Goal: Complete application form: Complete application form

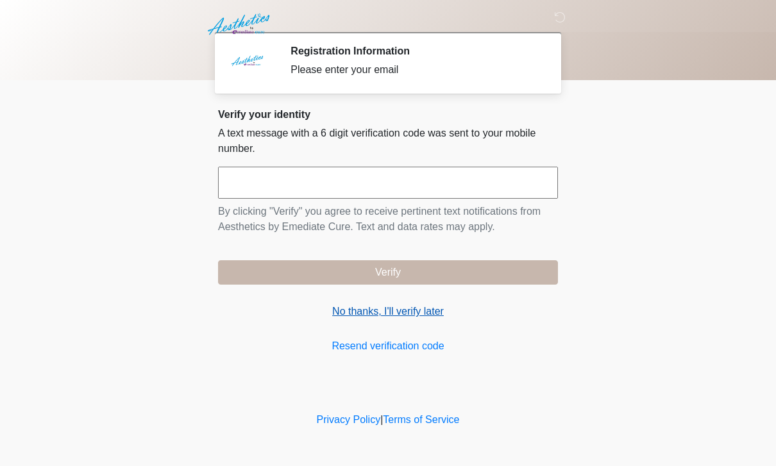
click at [375, 308] on link "No thanks, I'll verify later" at bounding box center [388, 311] width 340 height 15
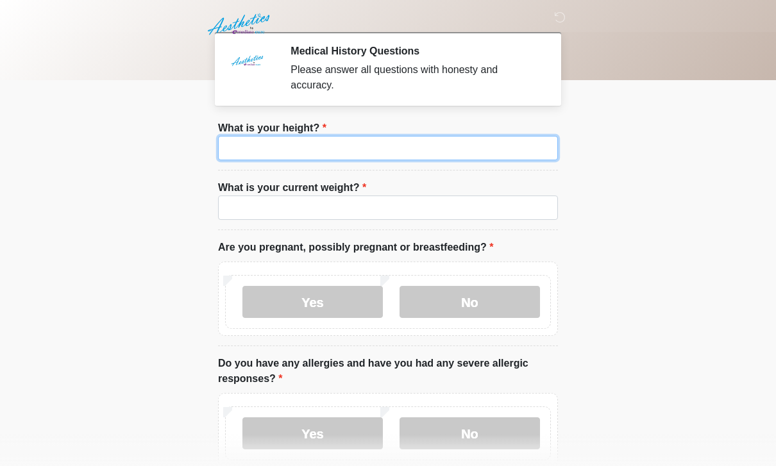
click at [360, 143] on input "What is your height?" at bounding box center [388, 148] width 340 height 24
type input "***"
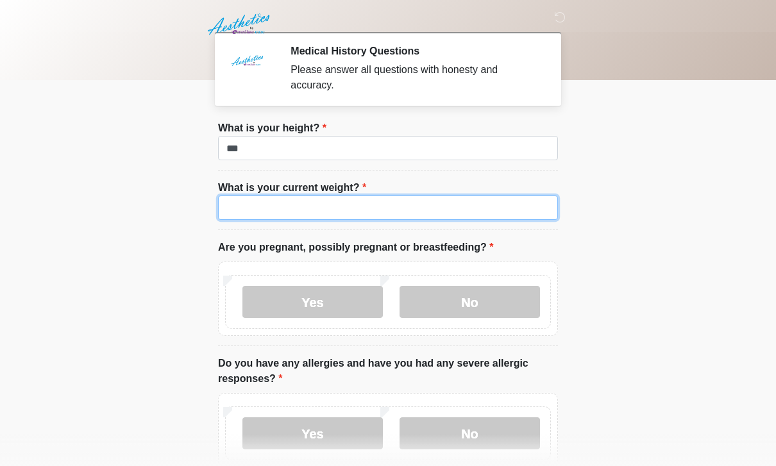
click at [306, 208] on input "What is your current weight?" at bounding box center [388, 208] width 340 height 24
type input "***"
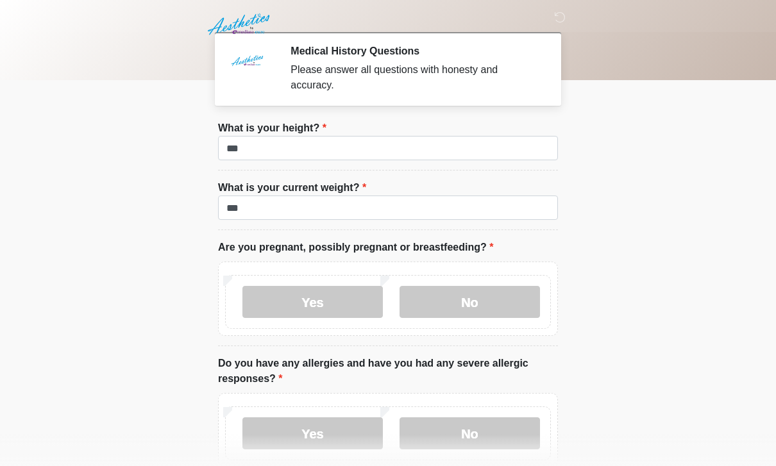
click at [684, 266] on body "‎ ‎ ‎ Medical History Questions Please answer all questions with honesty and ac…" at bounding box center [388, 233] width 776 height 466
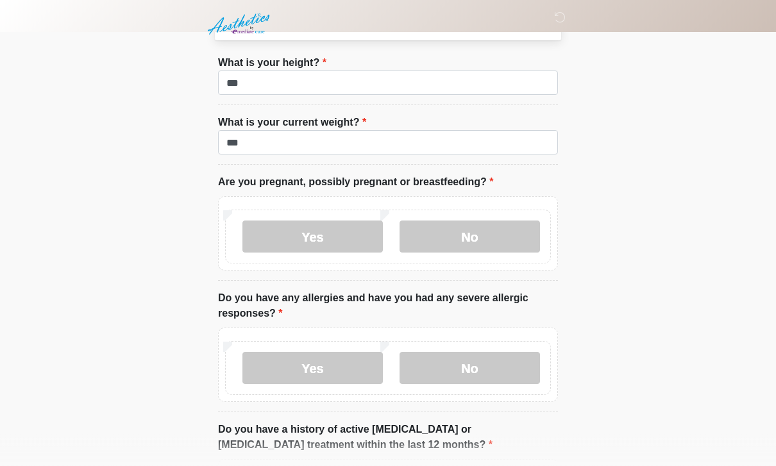
scroll to position [66, 0]
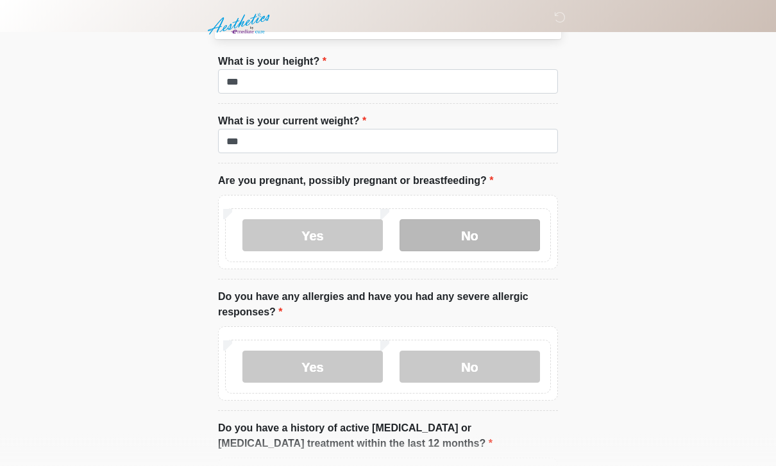
click at [486, 235] on label "No" at bounding box center [470, 236] width 140 height 32
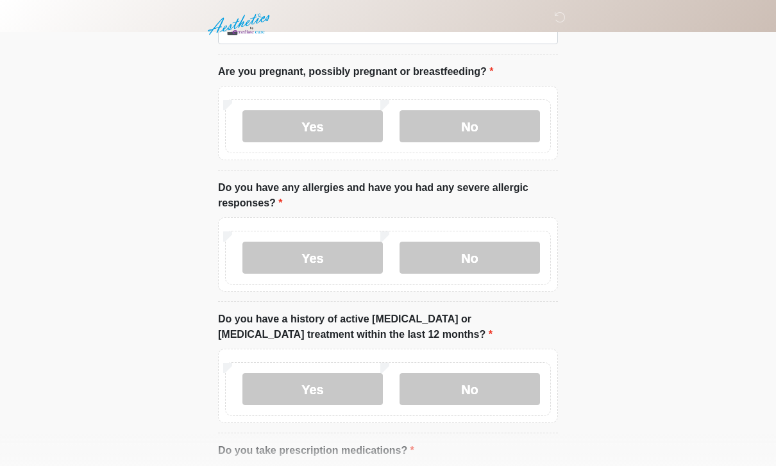
scroll to position [191, 0]
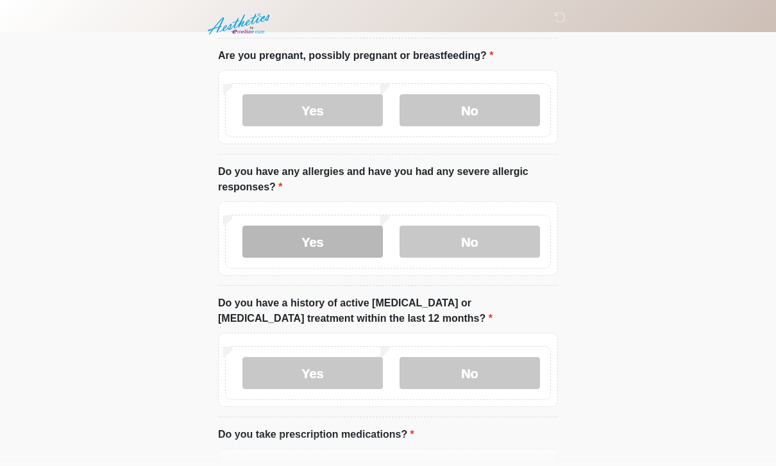
click at [304, 250] on label "Yes" at bounding box center [312, 242] width 140 height 32
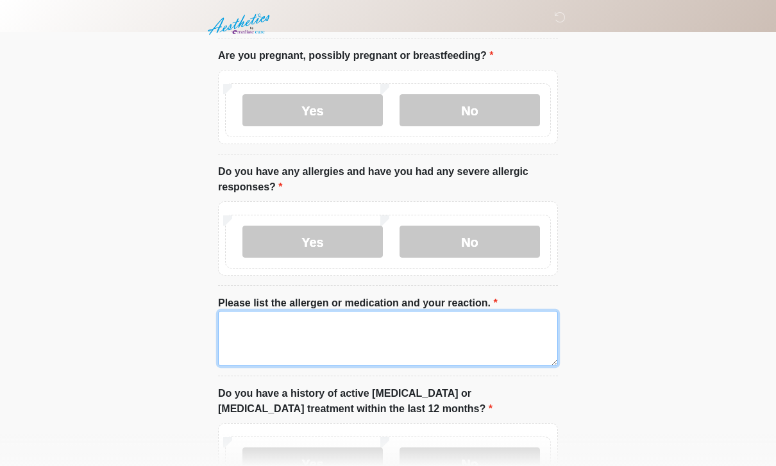
click at [344, 332] on textarea "Please list the allergen or medication and your reaction." at bounding box center [388, 338] width 340 height 55
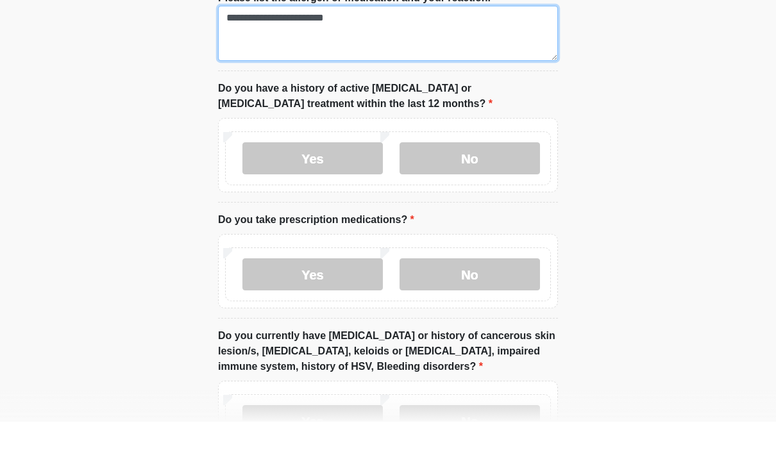
scroll to position [454, 0]
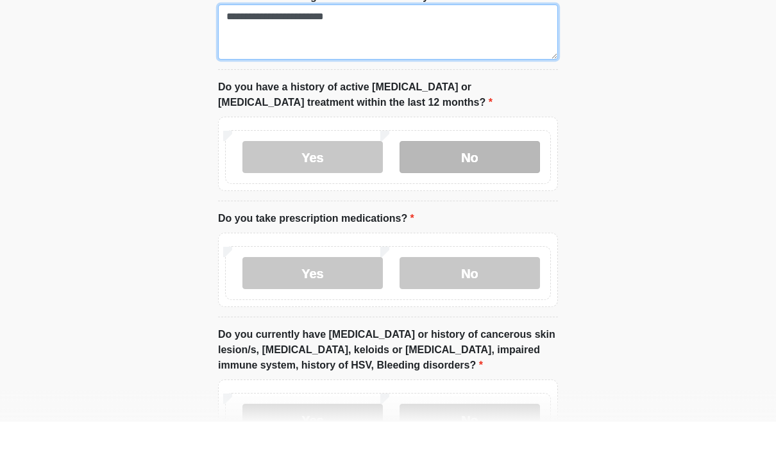
type textarea "**********"
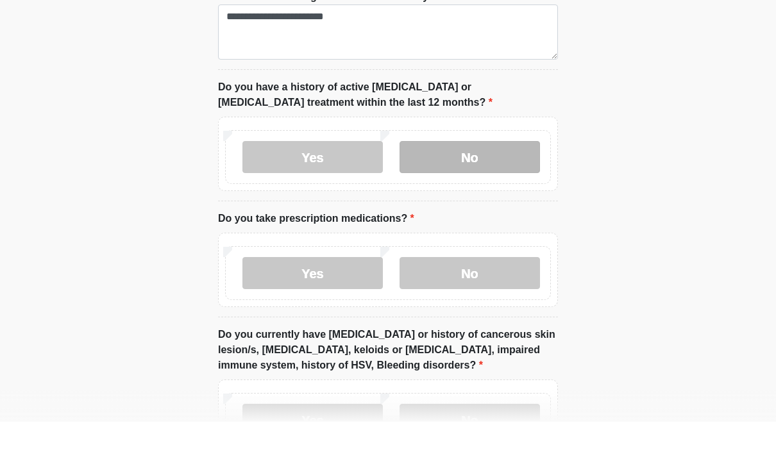
click at [465, 185] on label "No" at bounding box center [470, 201] width 140 height 32
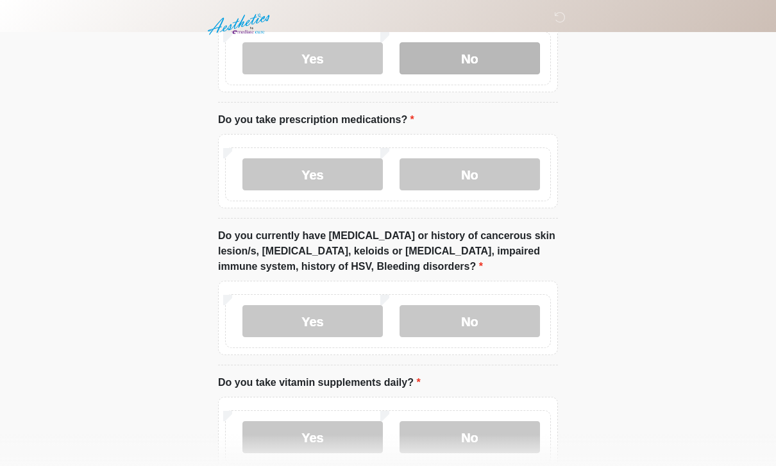
scroll to position [602, 0]
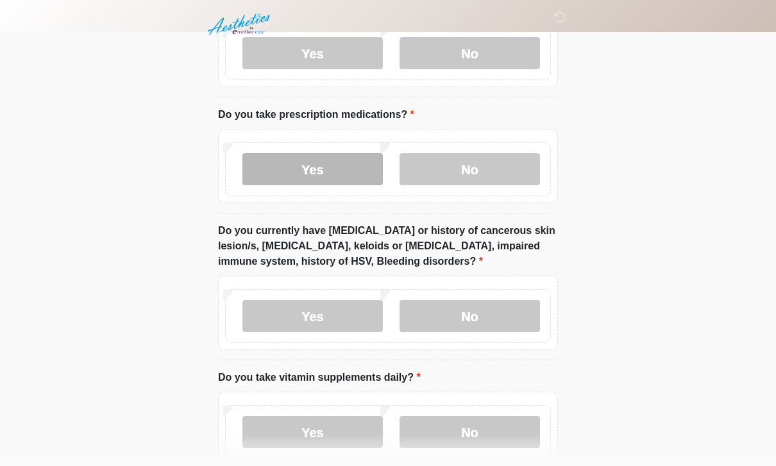
click at [310, 167] on label "Yes" at bounding box center [312, 169] width 140 height 32
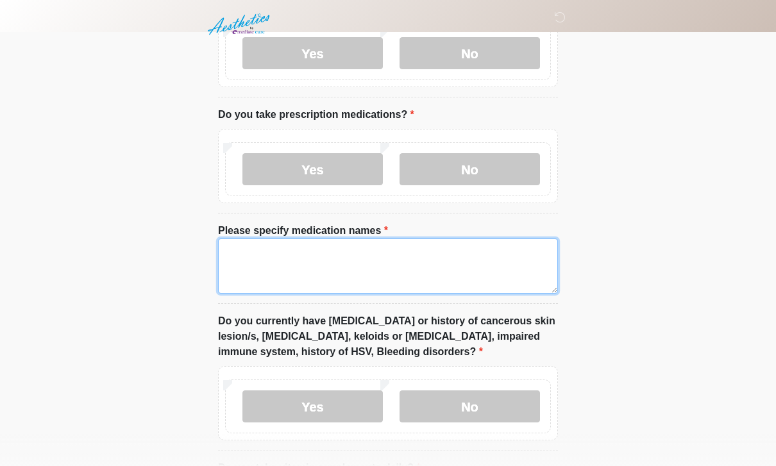
click at [364, 260] on textarea "Please specify medication names" at bounding box center [388, 266] width 340 height 55
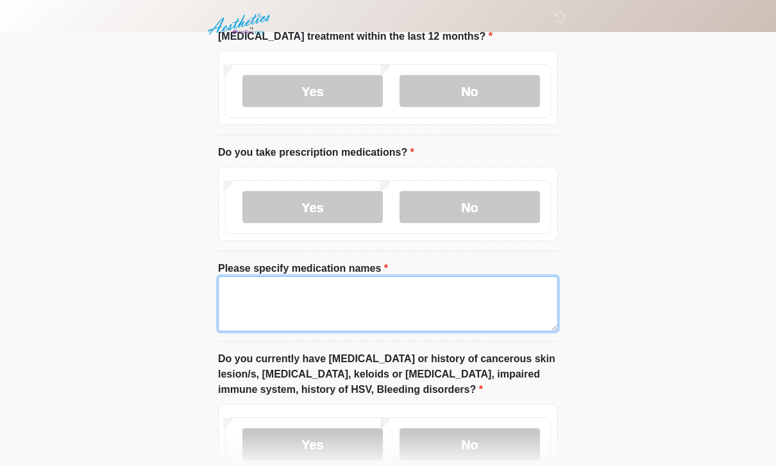
scroll to position [557, 0]
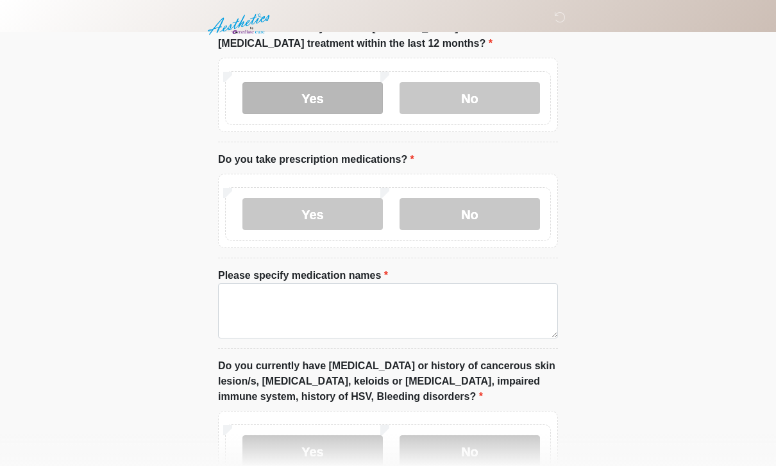
click at [294, 96] on label "Yes" at bounding box center [312, 98] width 140 height 32
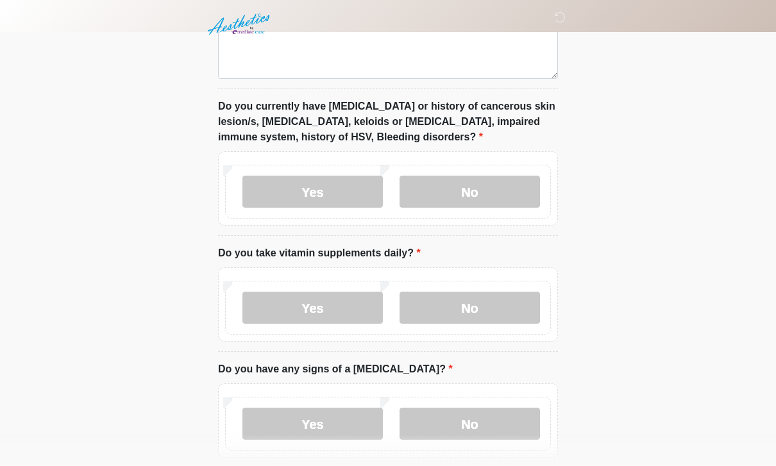
scroll to position [826, 0]
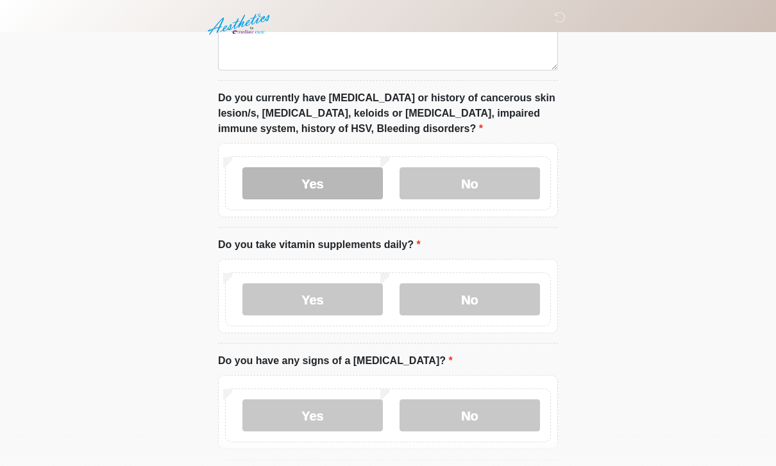
click at [316, 175] on label "Yes" at bounding box center [312, 183] width 140 height 32
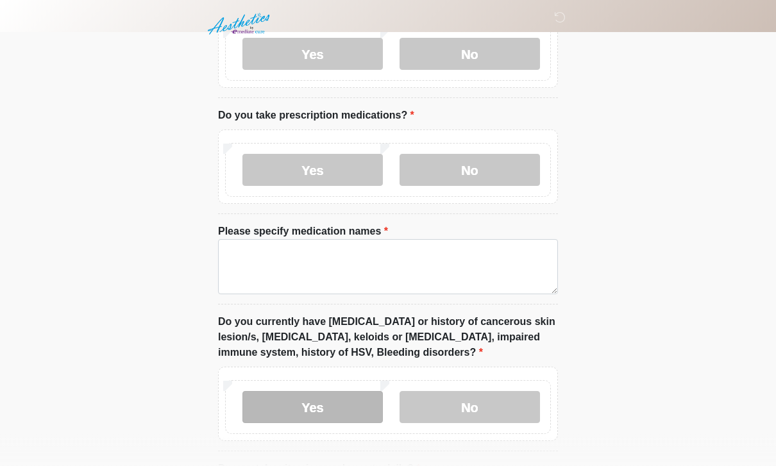
scroll to position [548, 0]
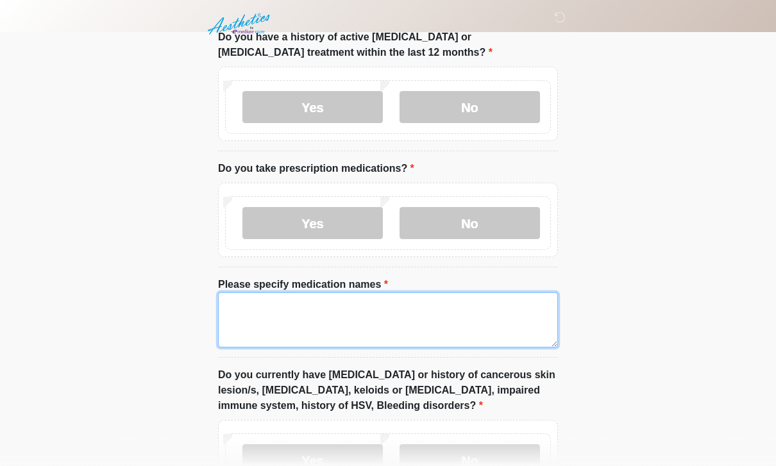
click at [361, 312] on textarea "Please specify medication names" at bounding box center [388, 320] width 340 height 55
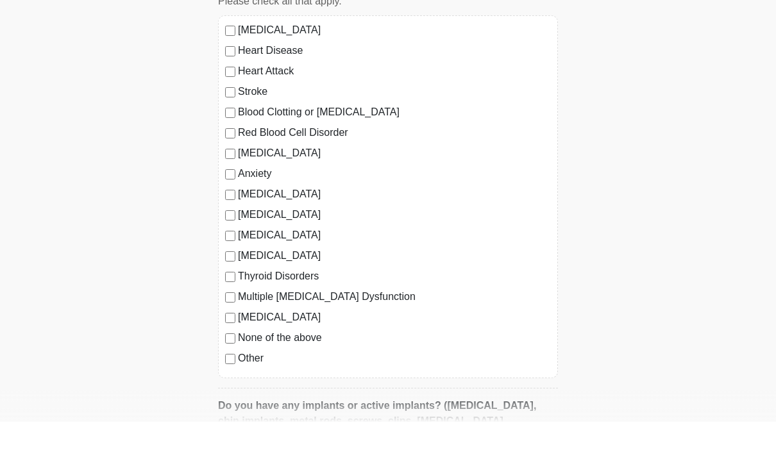
scroll to position [1273, 0]
click at [238, 394] on label "Other" at bounding box center [394, 401] width 313 height 15
click at [298, 457] on input "Please specify which conditions." at bounding box center [388, 469] width 340 height 24
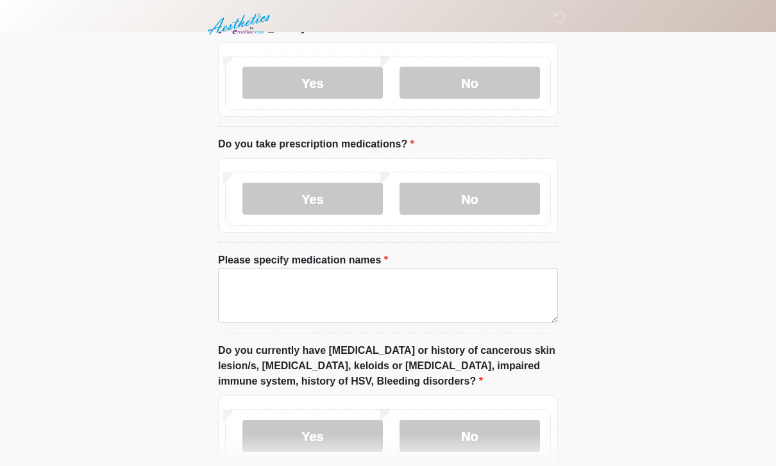
scroll to position [563, 0]
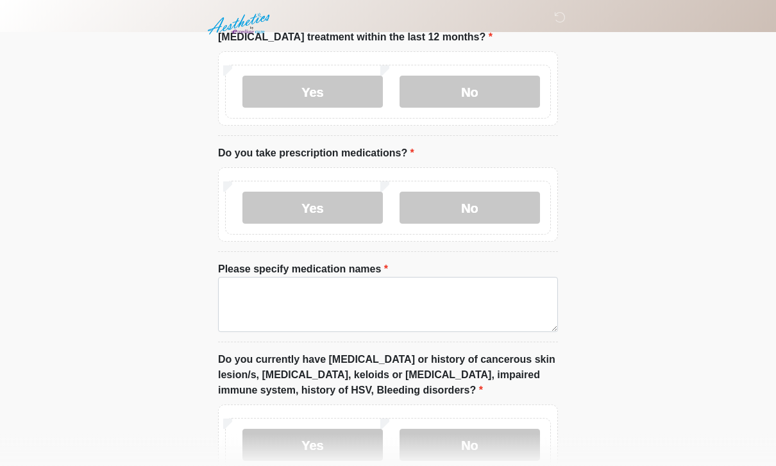
type input "**********"
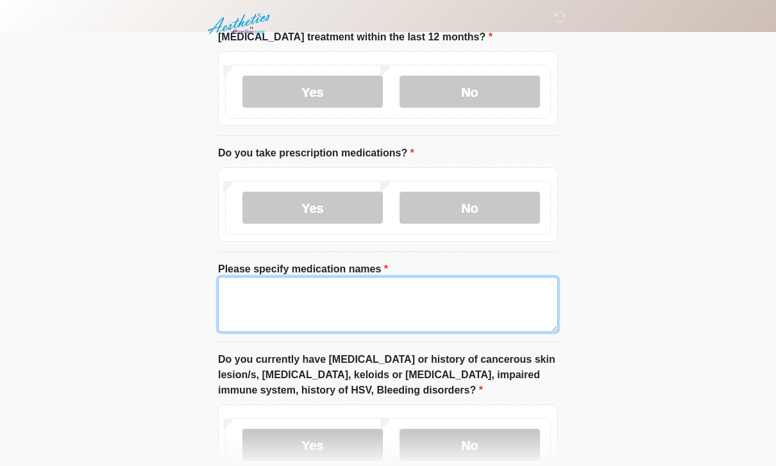
click at [356, 295] on textarea "Please specify medication names" at bounding box center [388, 305] width 340 height 55
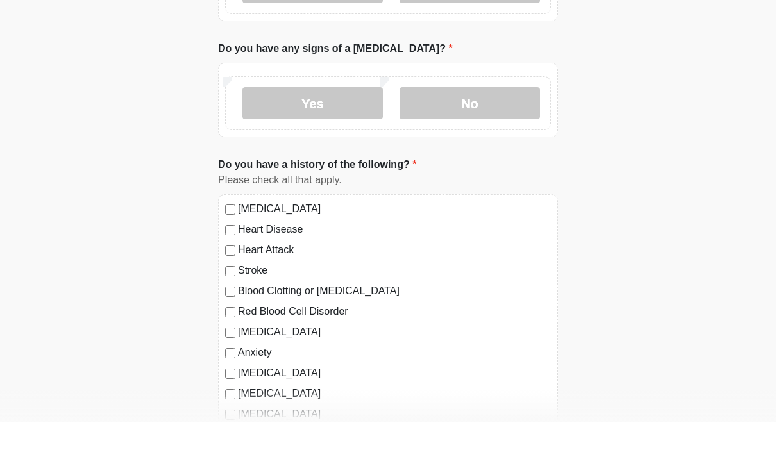
scroll to position [1097, 0]
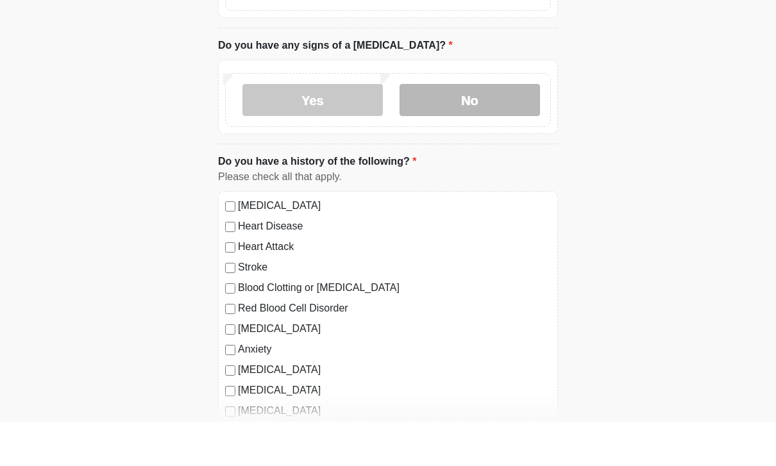
type textarea "**********"
click at [469, 128] on label "No" at bounding box center [470, 144] width 140 height 32
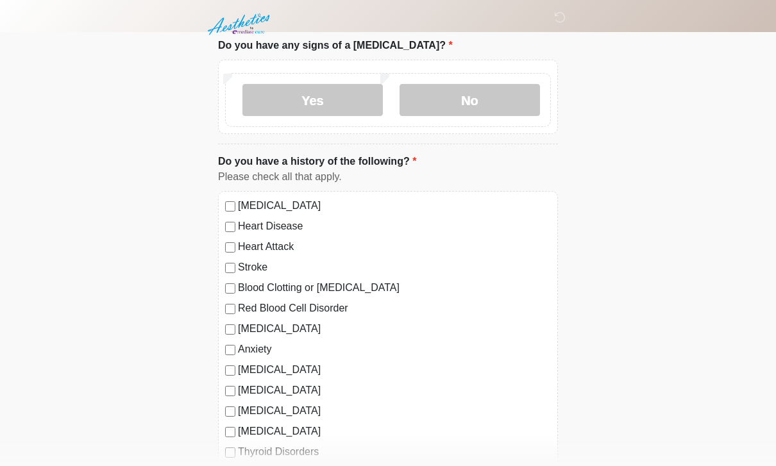
drag, startPoint x: 577, startPoint y: 246, endPoint x: 690, endPoint y: 344, distance: 150.0
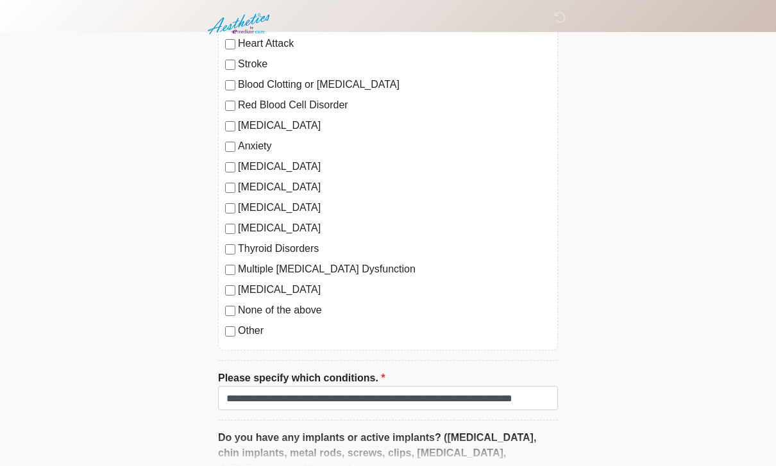
scroll to position [1344, 0]
drag, startPoint x: 545, startPoint y: 313, endPoint x: 703, endPoint y: 312, distance: 157.8
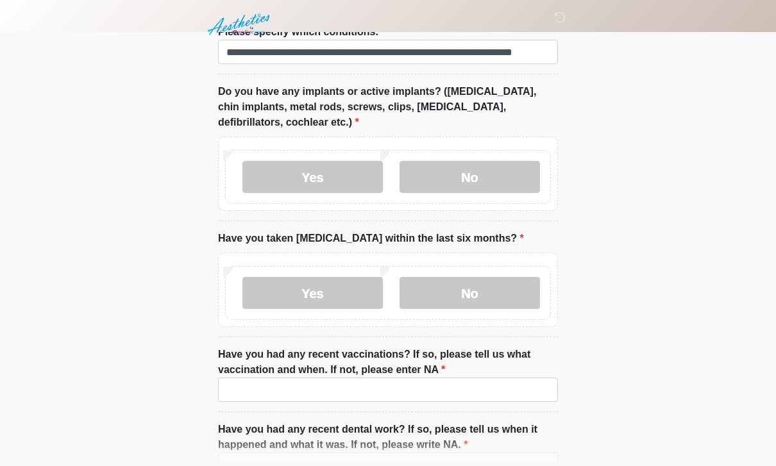
scroll to position [1688, 0]
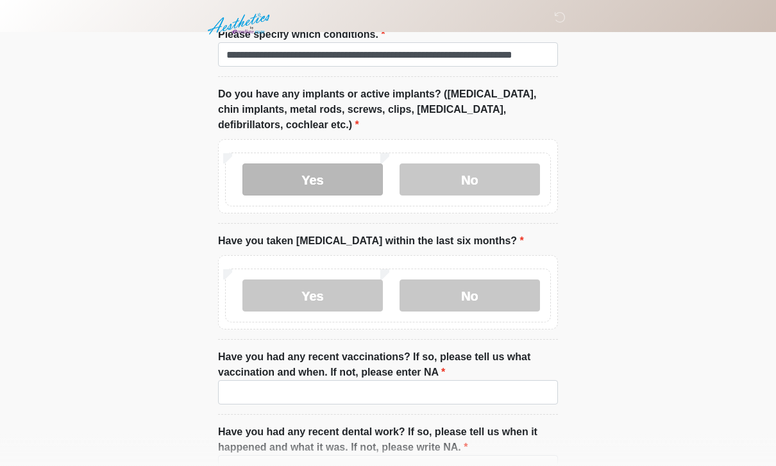
click at [334, 169] on label "Yes" at bounding box center [312, 180] width 140 height 32
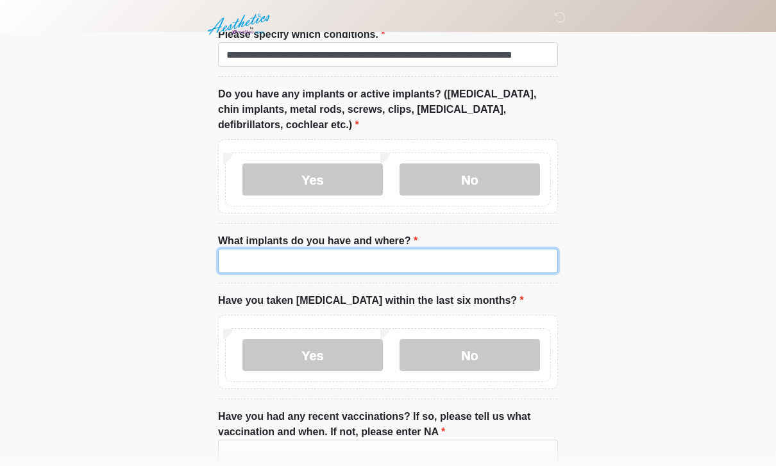
click at [301, 256] on input "What implants do you have and where?" at bounding box center [388, 261] width 340 height 24
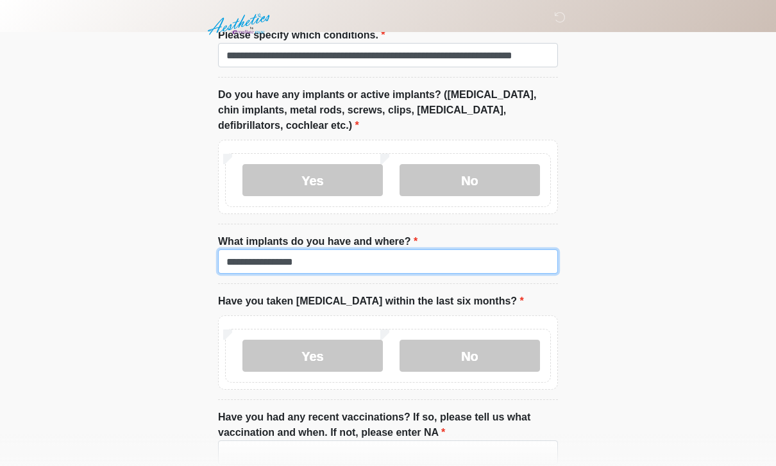
type input "**********"
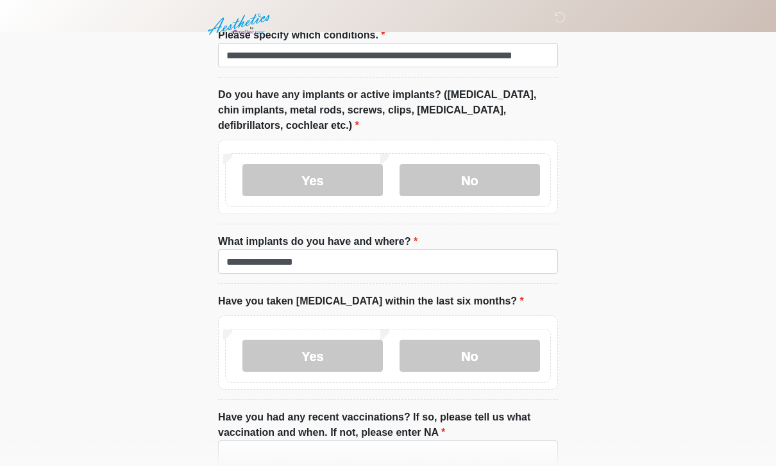
drag, startPoint x: 575, startPoint y: 211, endPoint x: 614, endPoint y: 178, distance: 50.9
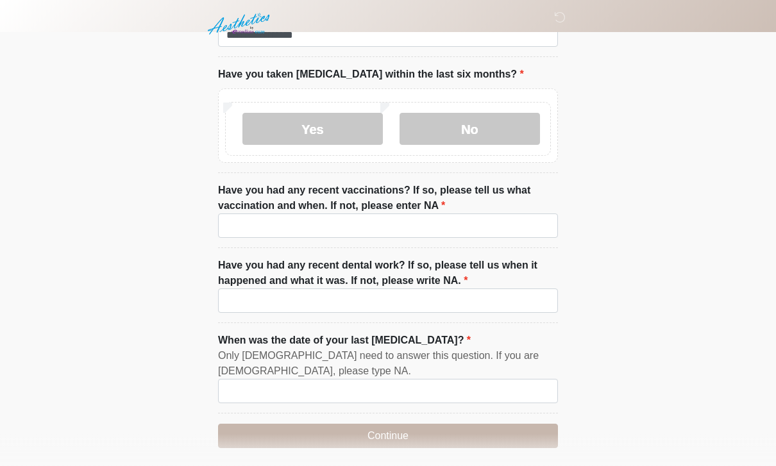
scroll to position [1915, 0]
click at [445, 113] on label "No" at bounding box center [470, 129] width 140 height 32
click at [303, 207] on label "Have you had any recent vaccinations? If so, please tell us what vaccination an…" at bounding box center [388, 198] width 340 height 31
click at [303, 214] on input "Have you had any recent vaccinations? If so, please tell us what vaccination an…" at bounding box center [388, 226] width 340 height 24
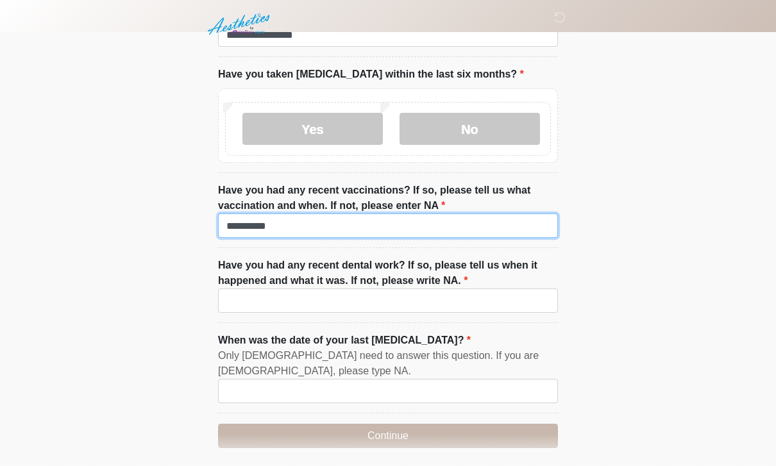
type input "*********"
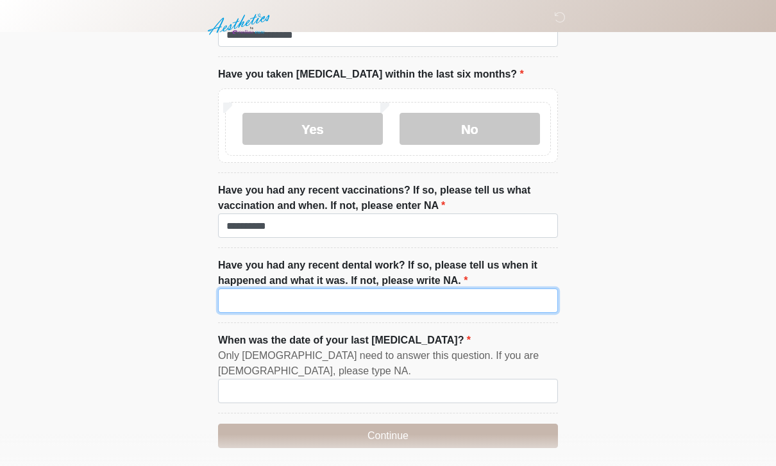
click at [409, 292] on input "Have you had any recent dental work? If so, please tell us when it happened and…" at bounding box center [388, 301] width 340 height 24
type input "*********"
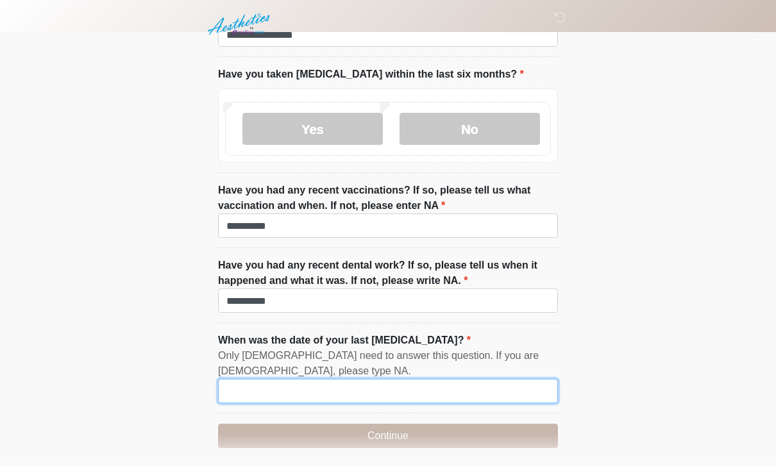
click at [392, 395] on input "When was the date of your last menstrual cycle?" at bounding box center [388, 391] width 340 height 24
type input "*"
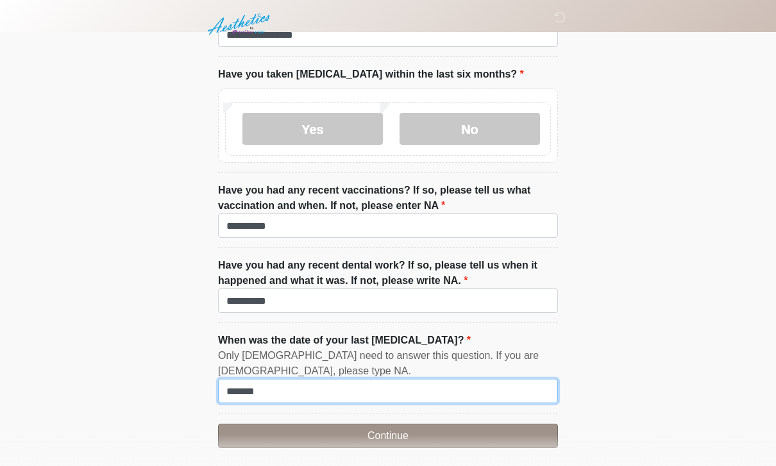
type input "*******"
click at [332, 424] on button "Continue" at bounding box center [388, 436] width 340 height 24
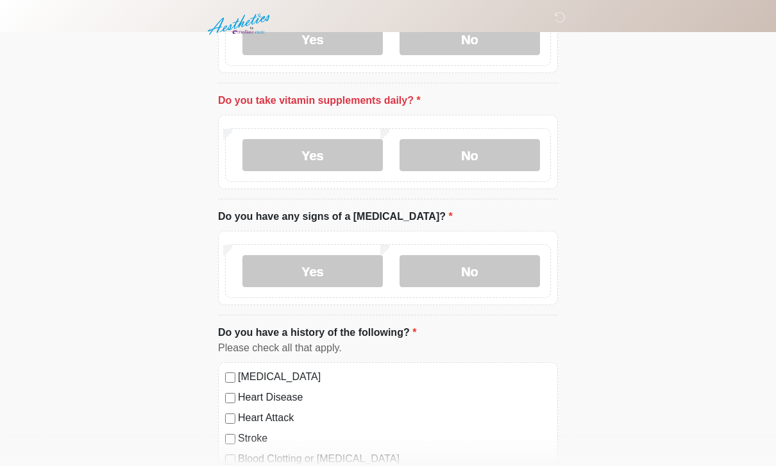
scroll to position [929, 0]
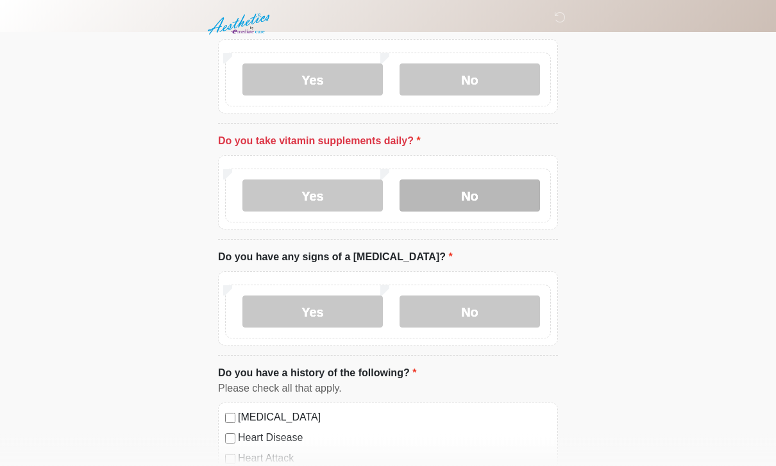
click at [491, 188] on label "No" at bounding box center [470, 196] width 140 height 32
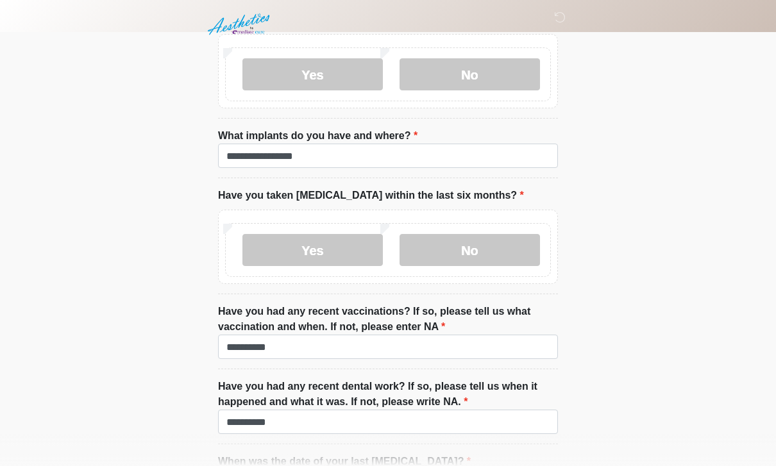
scroll to position [1919, 0]
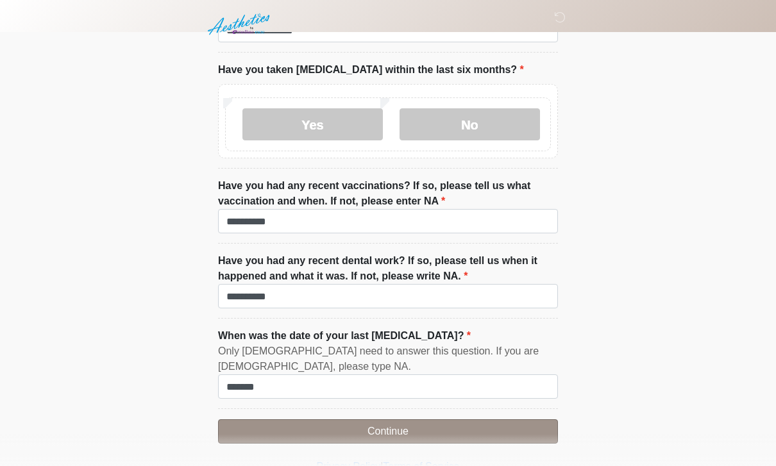
click at [448, 424] on button "Continue" at bounding box center [388, 432] width 340 height 24
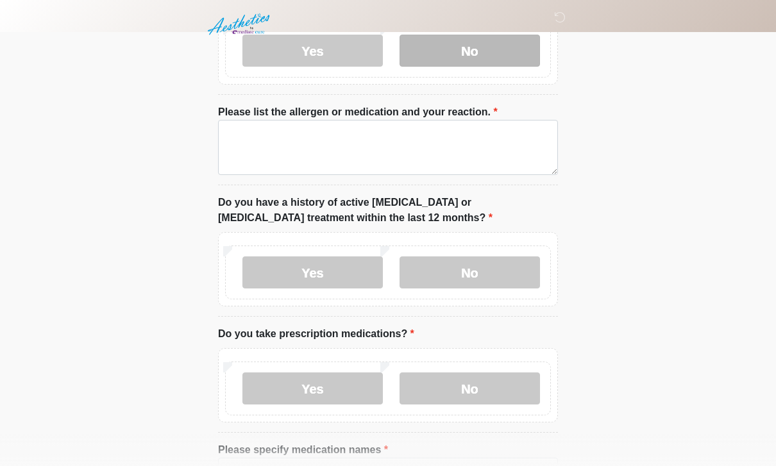
scroll to position [0, 0]
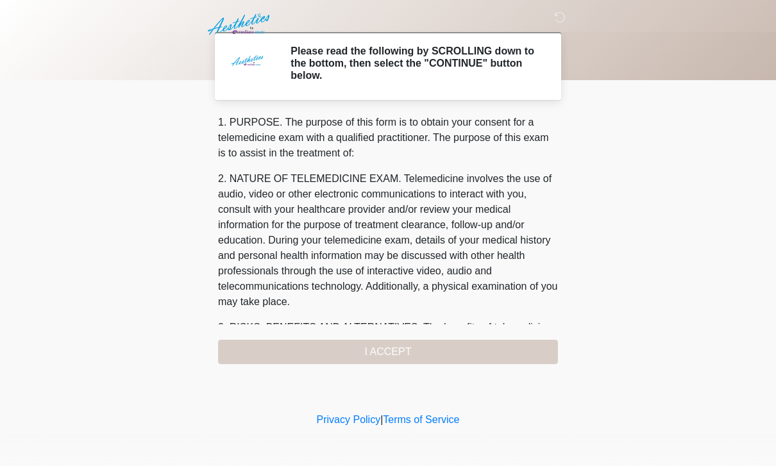
click at [302, 360] on div "1. PURPOSE. The purpose of this form is to obtain your consent for a telemedici…" at bounding box center [388, 240] width 340 height 250
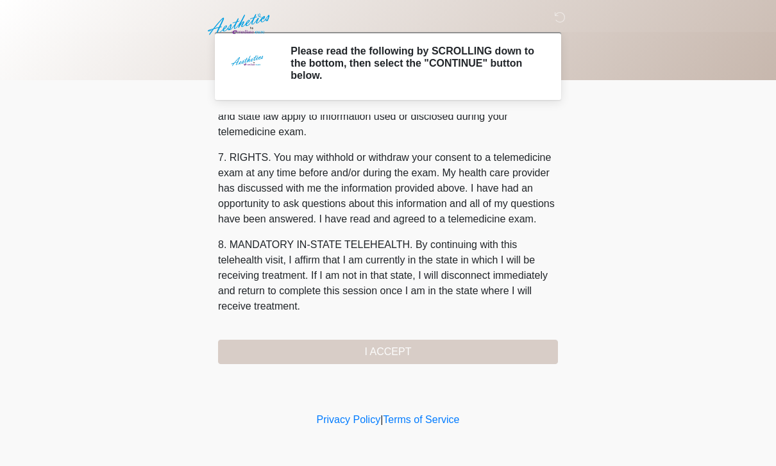
click at [380, 356] on div "1. PURPOSE. The purpose of this form is to obtain your consent for a telemedici…" at bounding box center [388, 240] width 340 height 250
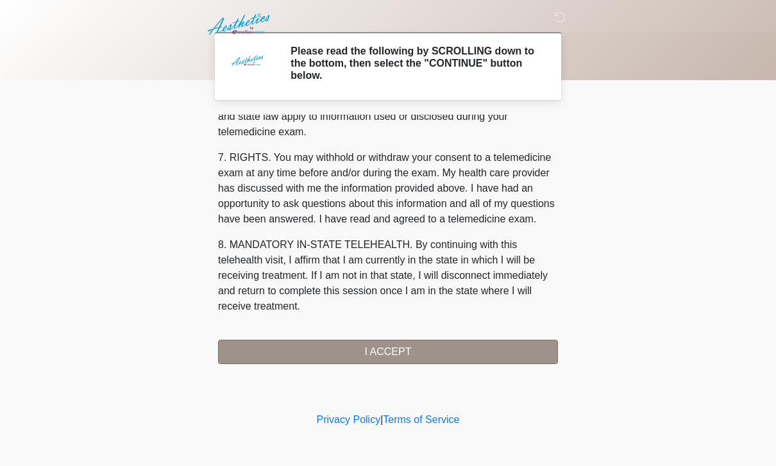
click at [387, 340] on button "I ACCEPT" at bounding box center [388, 352] width 340 height 24
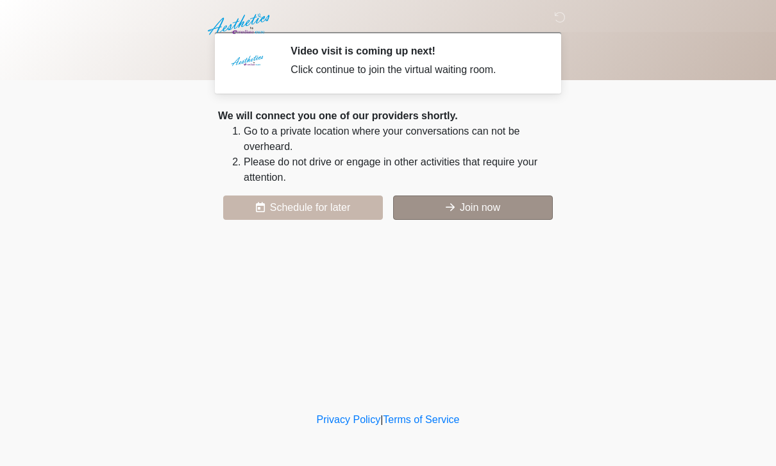
click at [507, 208] on button "Join now" at bounding box center [473, 208] width 160 height 24
